Goal: Task Accomplishment & Management: Complete application form

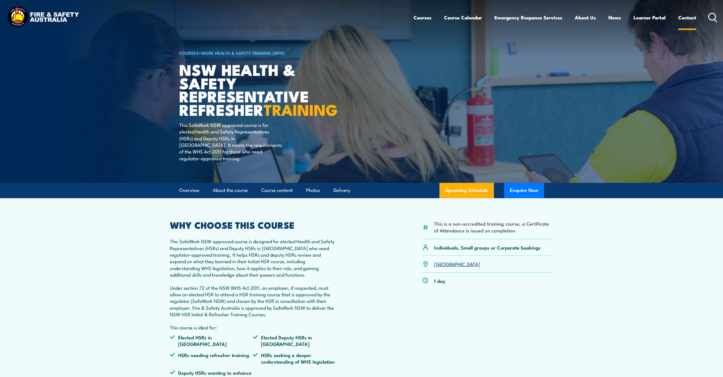
click at [691, 19] on link "Contact" at bounding box center [688, 17] width 18 height 15
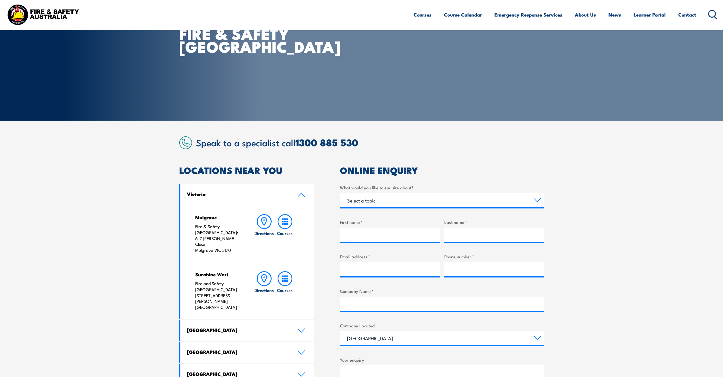
scroll to position [57, 0]
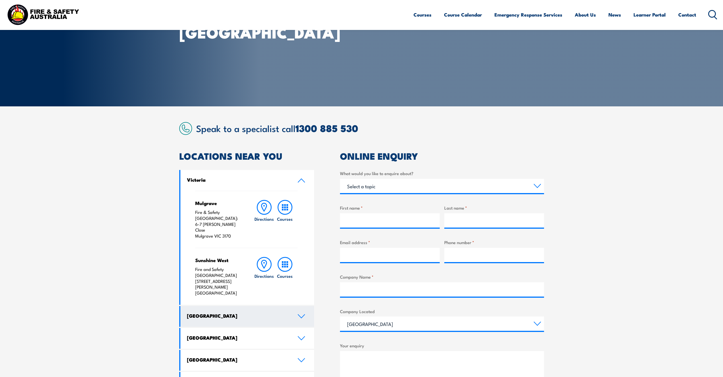
click at [217, 306] on link "New South Wales" at bounding box center [247, 316] width 134 height 21
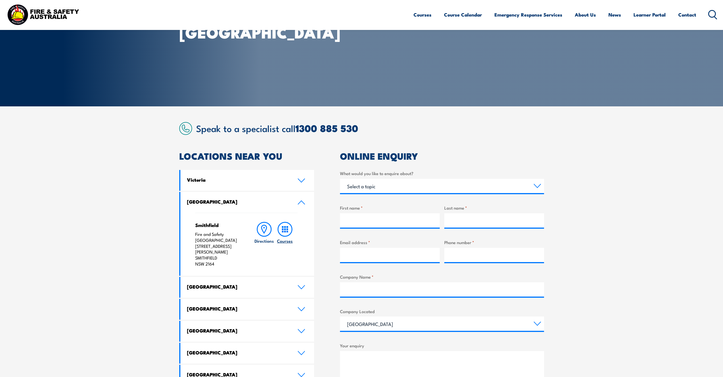
click at [288, 229] on icon at bounding box center [285, 229] width 15 height 15
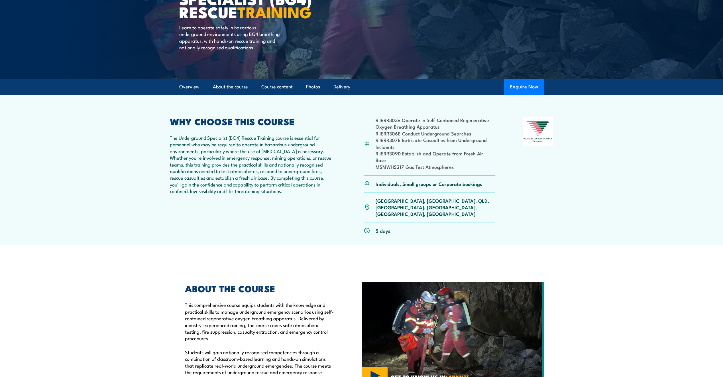
scroll to position [86, 0]
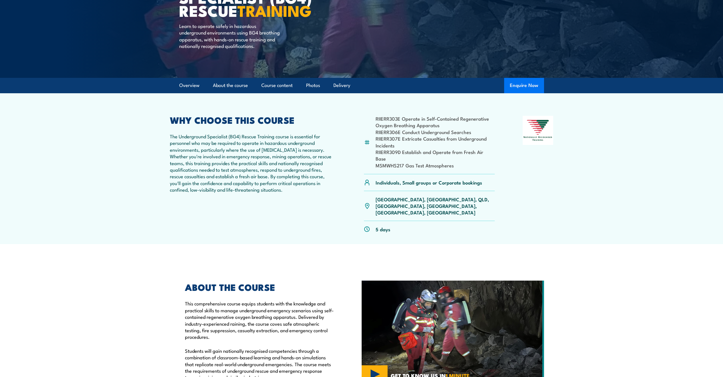
click at [517, 85] on button "Enquire Now" at bounding box center [524, 85] width 40 height 15
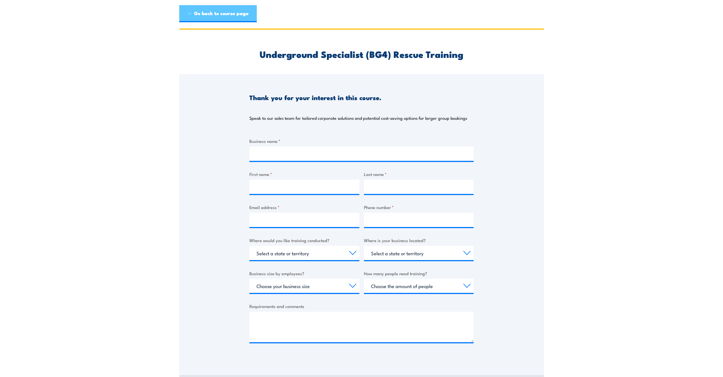
click at [203, 13] on link "← Go back to course page" at bounding box center [218, 13] width 78 height 17
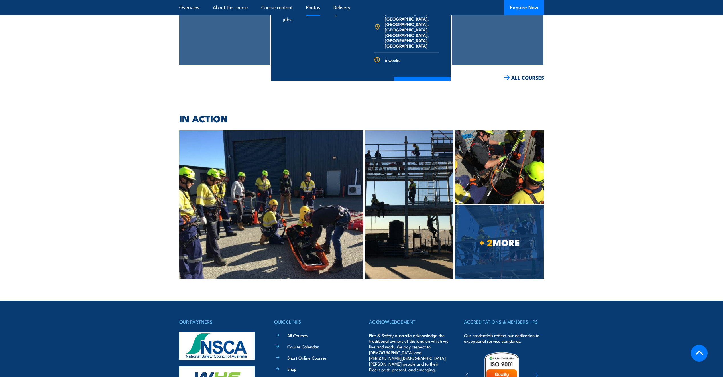
scroll to position [1091, 0]
